Goal: Navigation & Orientation: Find specific page/section

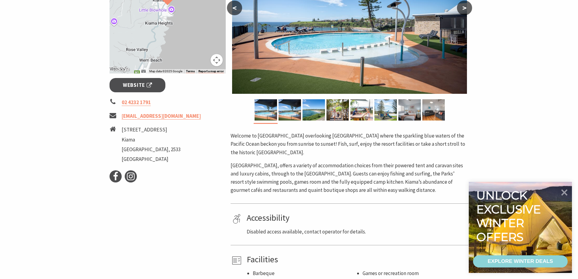
scroll to position [142, 0]
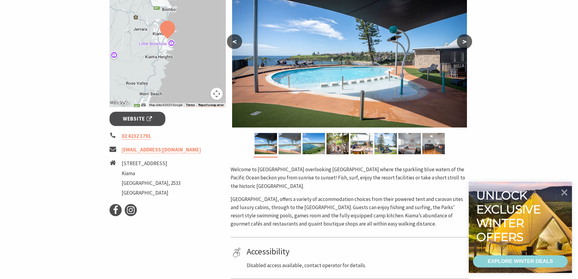
click at [291, 148] on img at bounding box center [290, 143] width 22 height 21
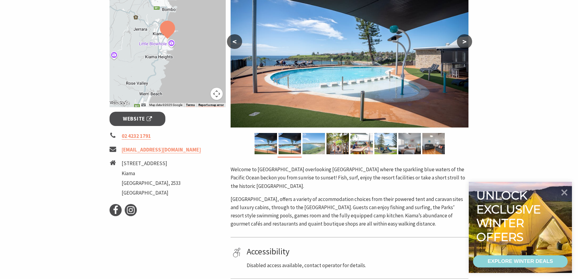
click at [316, 146] on img at bounding box center [314, 143] width 22 height 21
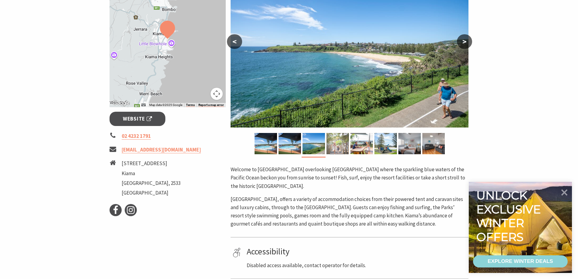
click at [331, 145] on img at bounding box center [338, 143] width 22 height 21
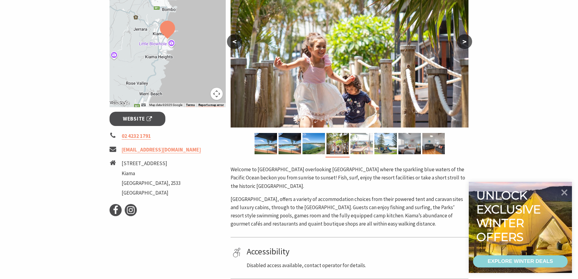
click at [357, 144] on img at bounding box center [362, 143] width 22 height 21
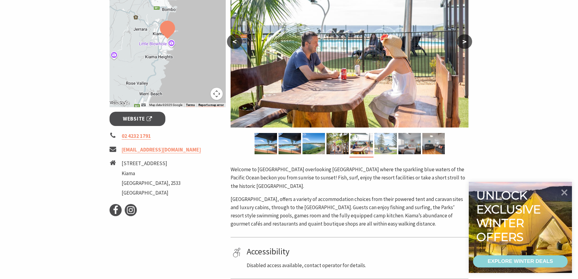
click at [385, 145] on img at bounding box center [386, 143] width 22 height 21
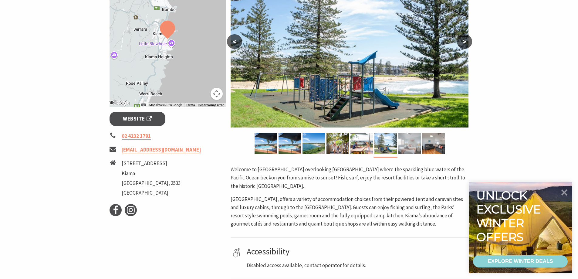
click at [409, 149] on img at bounding box center [410, 143] width 22 height 21
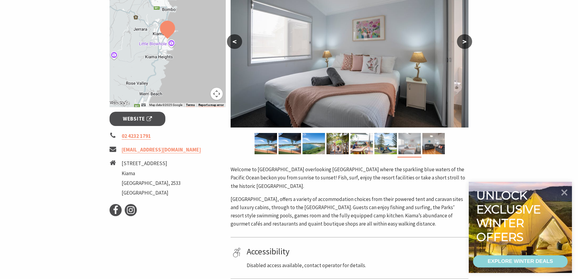
click at [409, 149] on img at bounding box center [410, 143] width 22 height 21
click at [430, 147] on img at bounding box center [434, 143] width 22 height 21
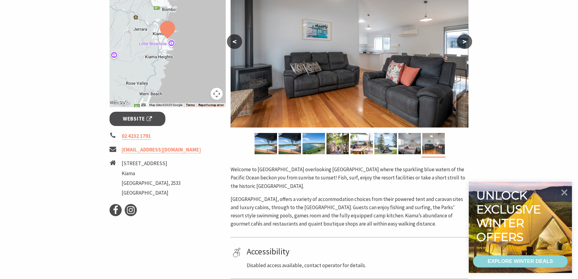
click at [473, 39] on section "Home Stay Camping & Holiday Parks [GEOGRAPHIC_DATA] [GEOGRAPHIC_DATA] Rates Fro…" at bounding box center [289, 146] width 578 height 511
click at [464, 42] on button ">" at bounding box center [464, 41] width 15 height 15
click at [235, 44] on button "<" at bounding box center [234, 41] width 15 height 15
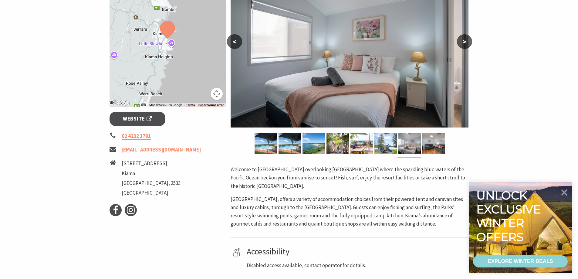
click at [235, 44] on button "<" at bounding box center [234, 41] width 15 height 15
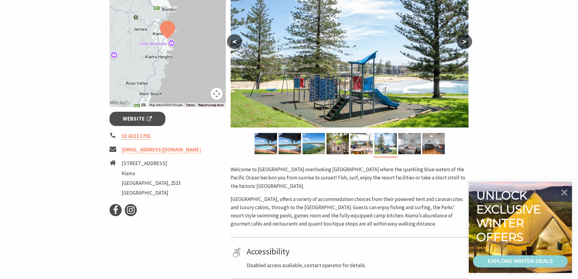
click at [235, 44] on button "<" at bounding box center [234, 41] width 15 height 15
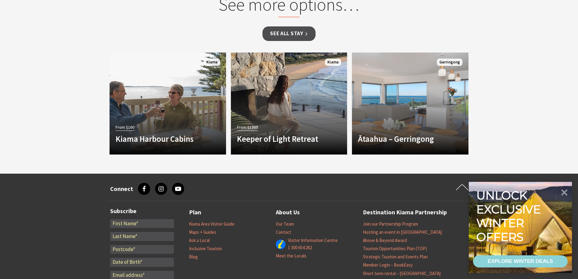
scroll to position [425, 0]
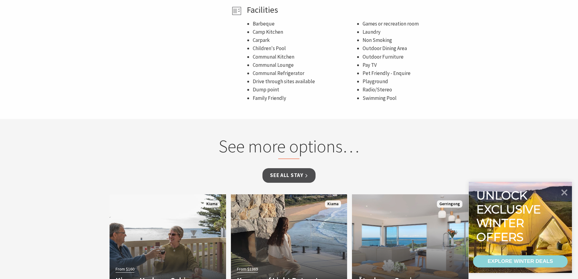
click at [313, 149] on h2 "See more options…" at bounding box center [289, 148] width 232 height 24
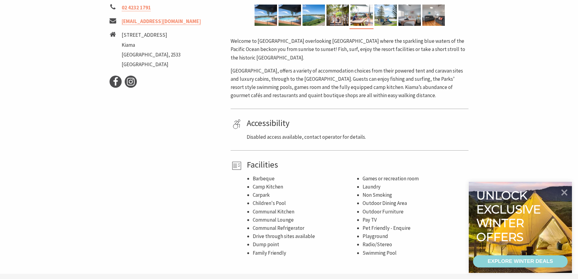
scroll to position [142, 0]
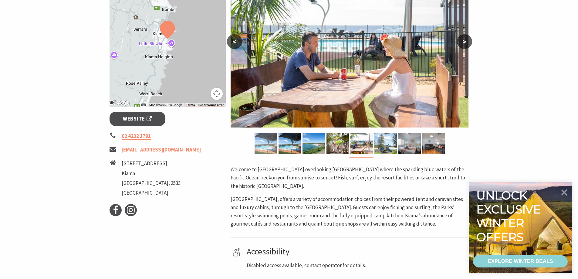
click at [274, 148] on img at bounding box center [266, 143] width 22 height 21
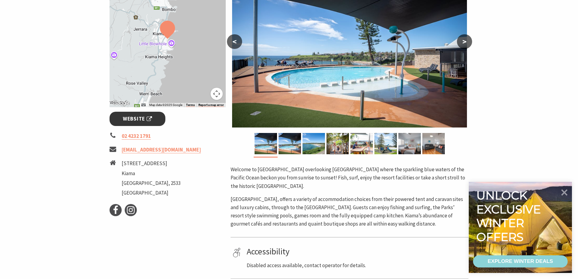
click at [137, 121] on span "Website" at bounding box center [137, 119] width 29 height 8
